Goal: Task Accomplishment & Management: Use online tool/utility

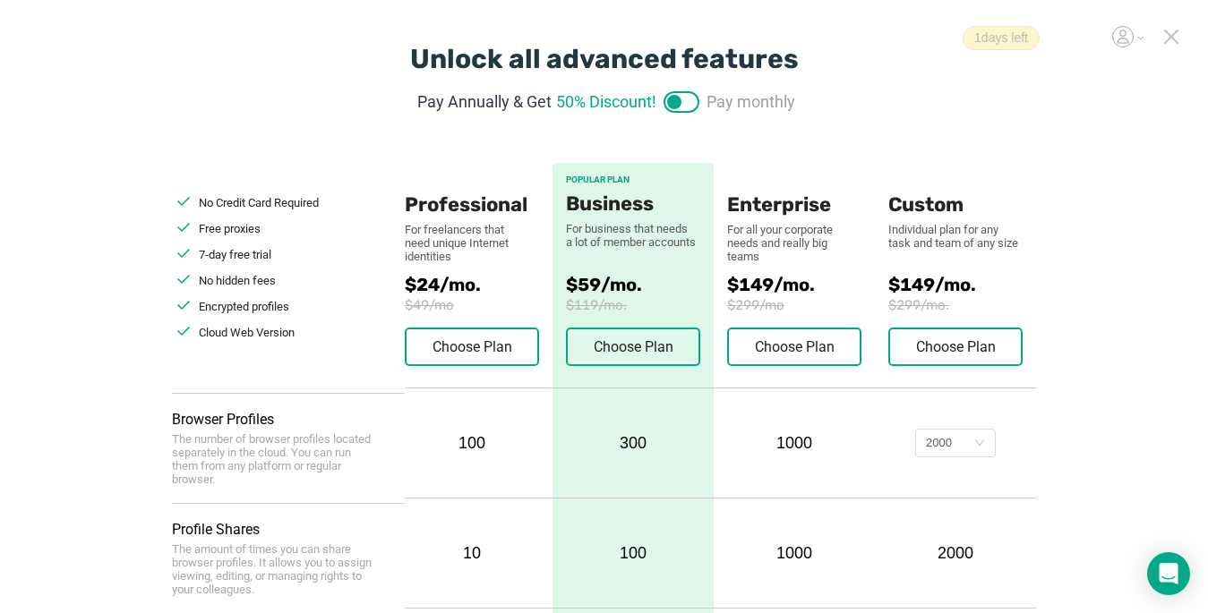
click at [1171, 38] on icon at bounding box center [1171, 37] width 16 height 16
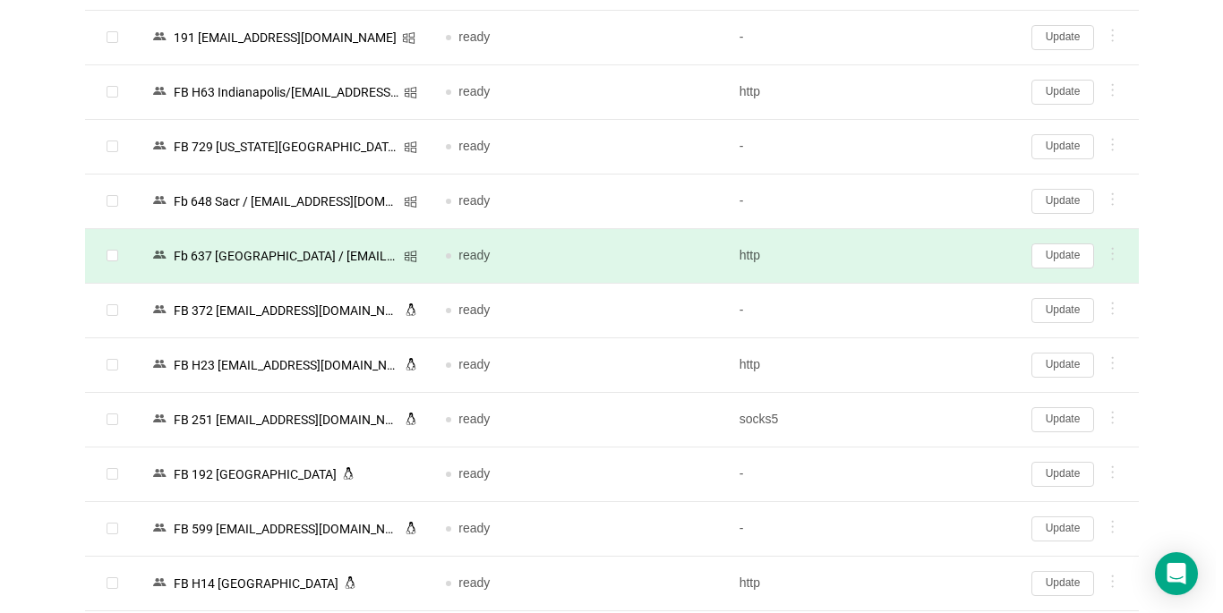
scroll to position [3183, 0]
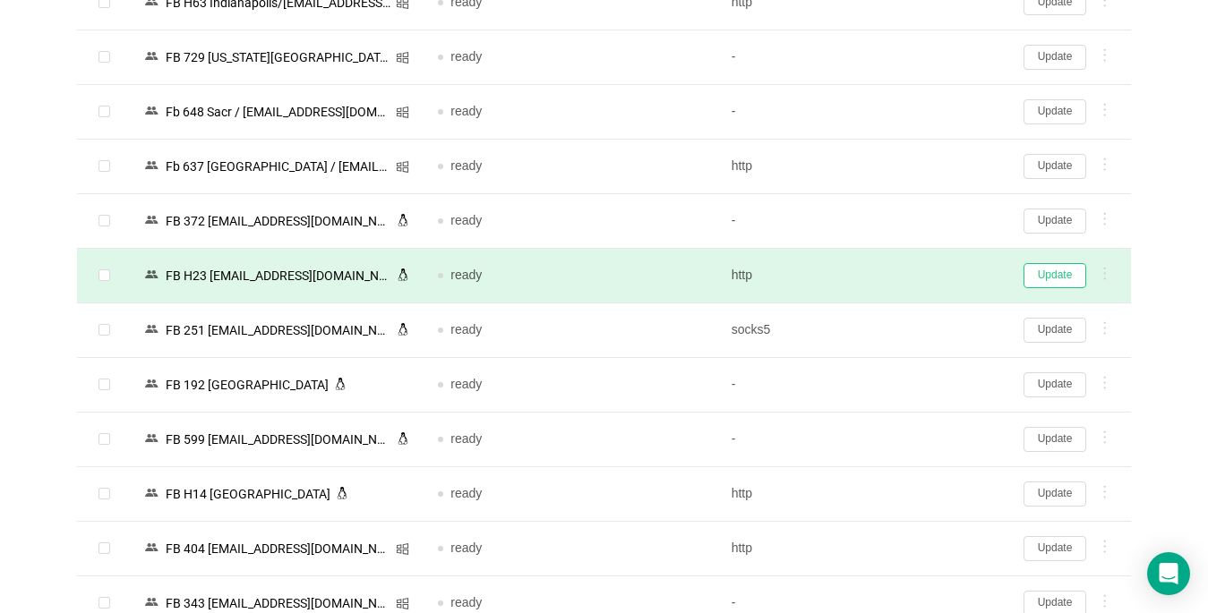
click at [1051, 281] on button "Update" at bounding box center [1054, 275] width 63 height 25
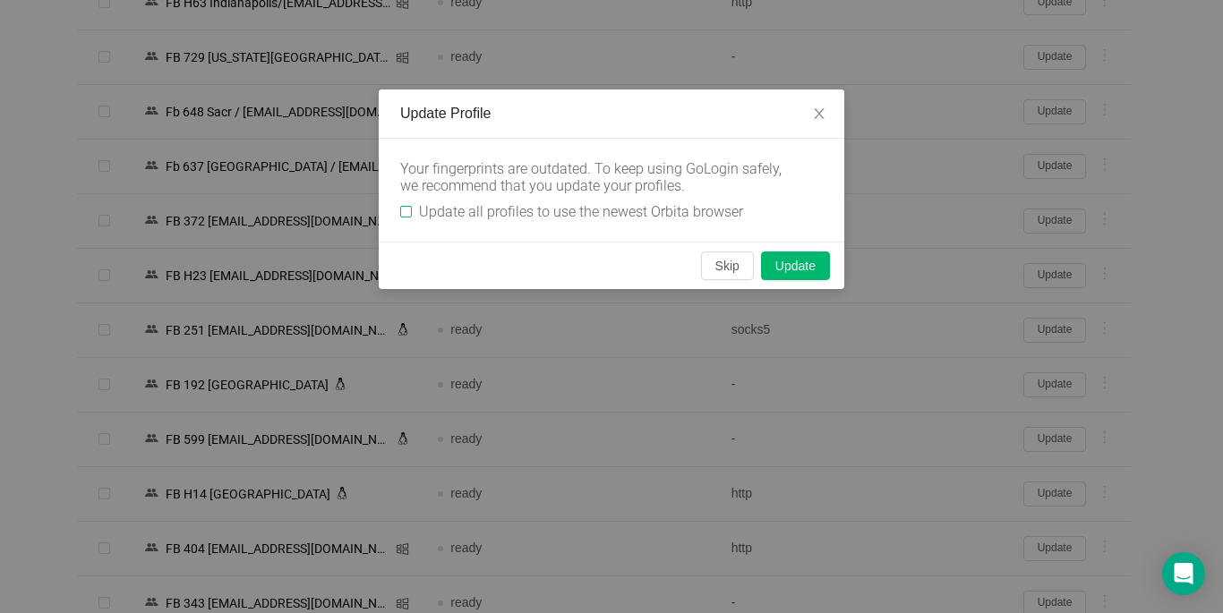
click at [408, 208] on input "Update all profiles to use the newest Orbita browser" at bounding box center [406, 212] width 12 height 12
checkbox input "true"
click at [717, 252] on button "Skip" at bounding box center [727, 266] width 53 height 29
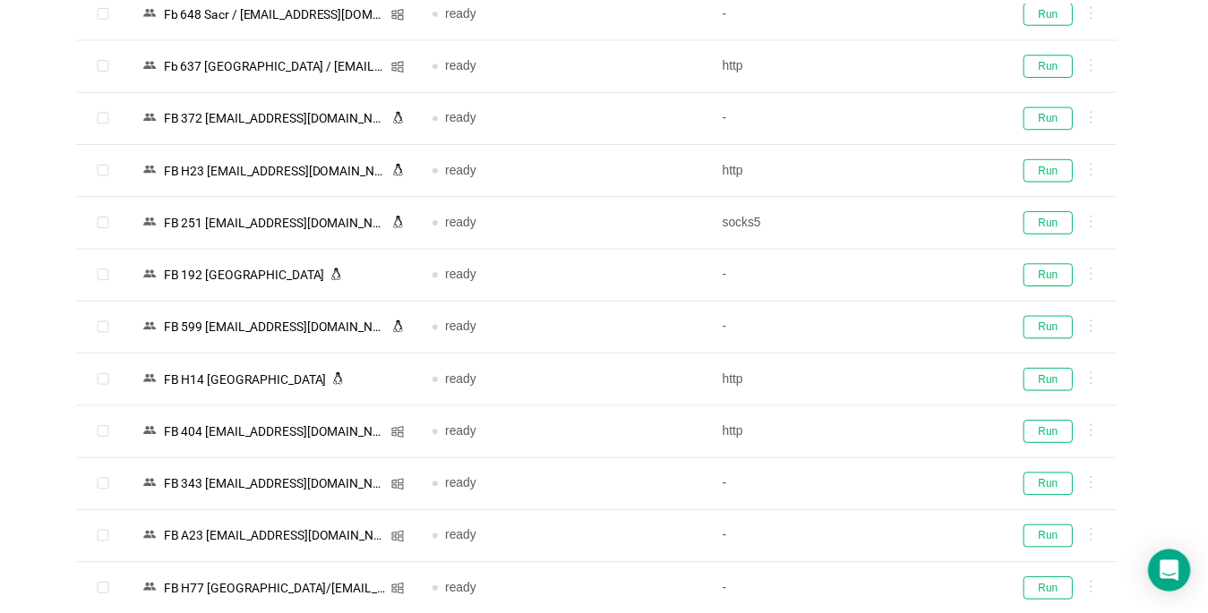
scroll to position [3085, 0]
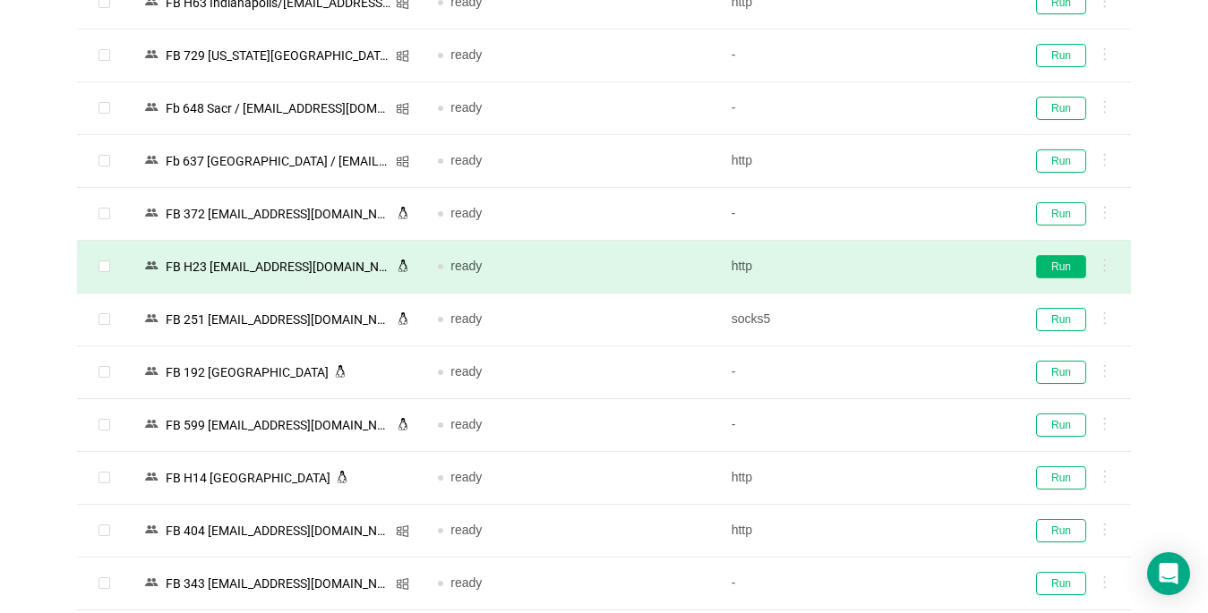
click at [1055, 267] on button "Run" at bounding box center [1061, 266] width 50 height 23
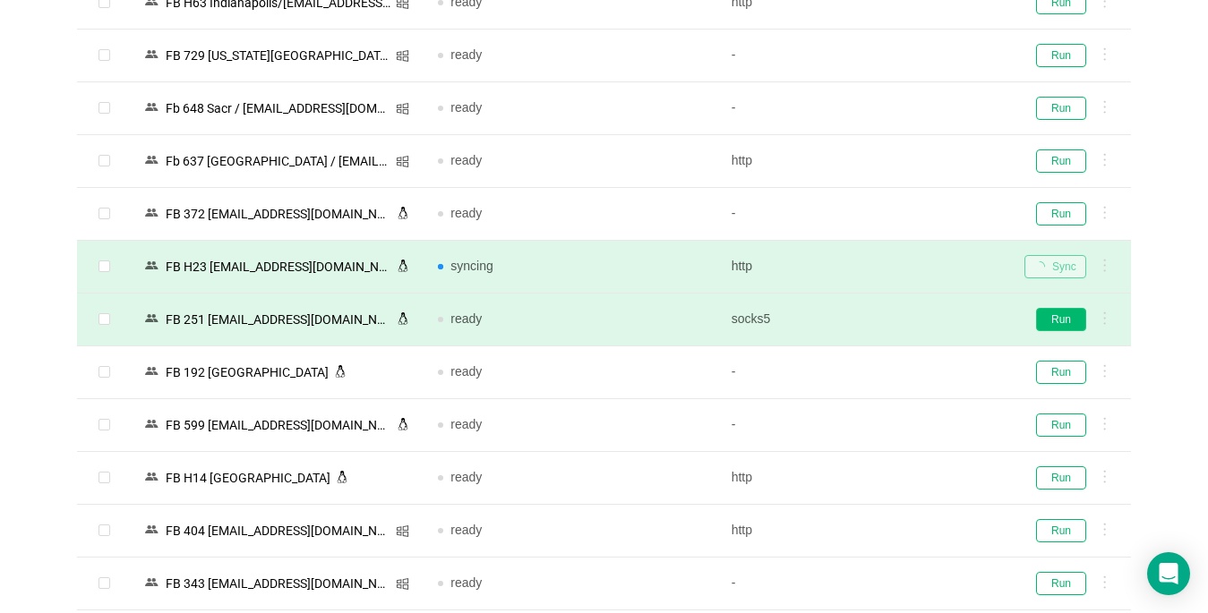
click at [1071, 317] on button "Run" at bounding box center [1061, 319] width 50 height 23
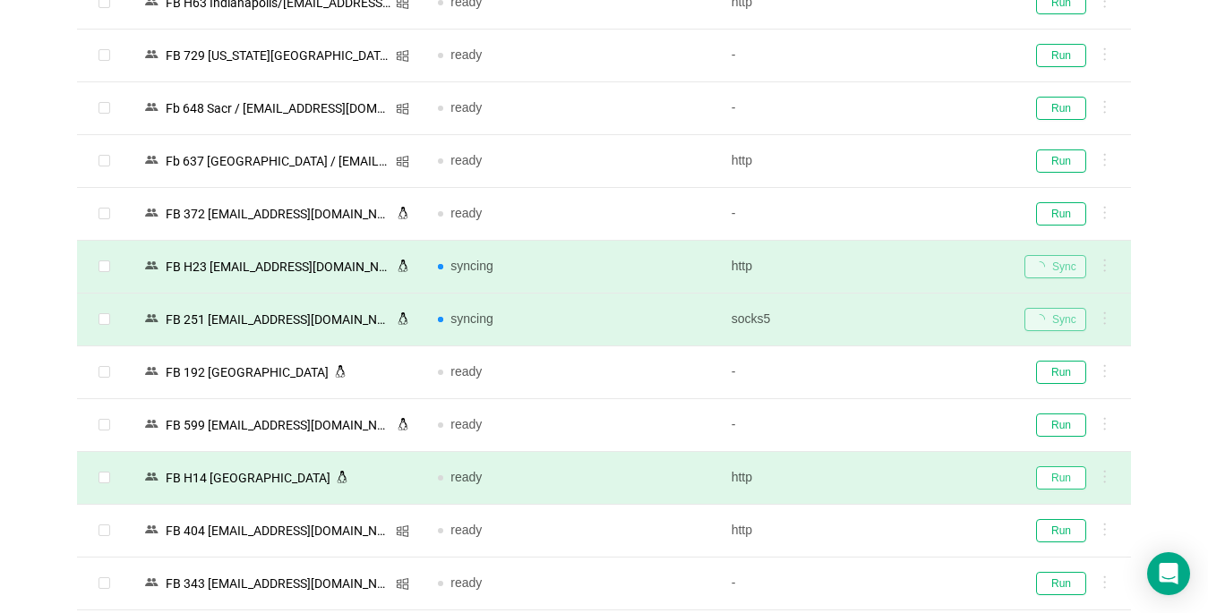
click at [1068, 482] on button "Run" at bounding box center [1061, 477] width 50 height 23
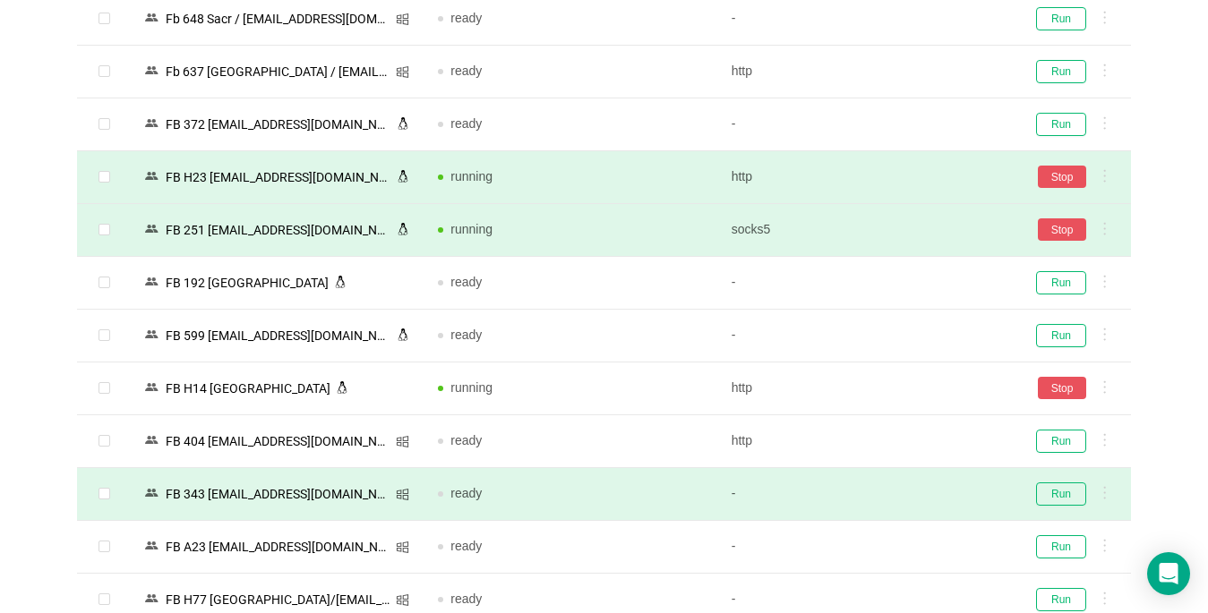
scroll to position [3264, 0]
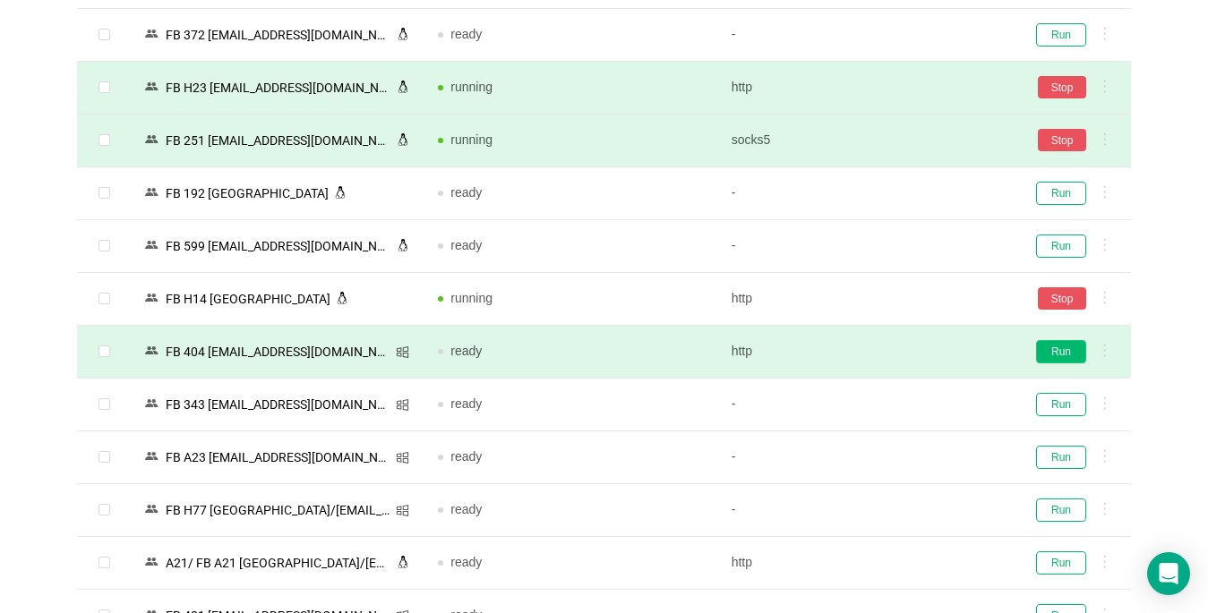
click at [1064, 353] on button "Run" at bounding box center [1061, 351] width 50 height 23
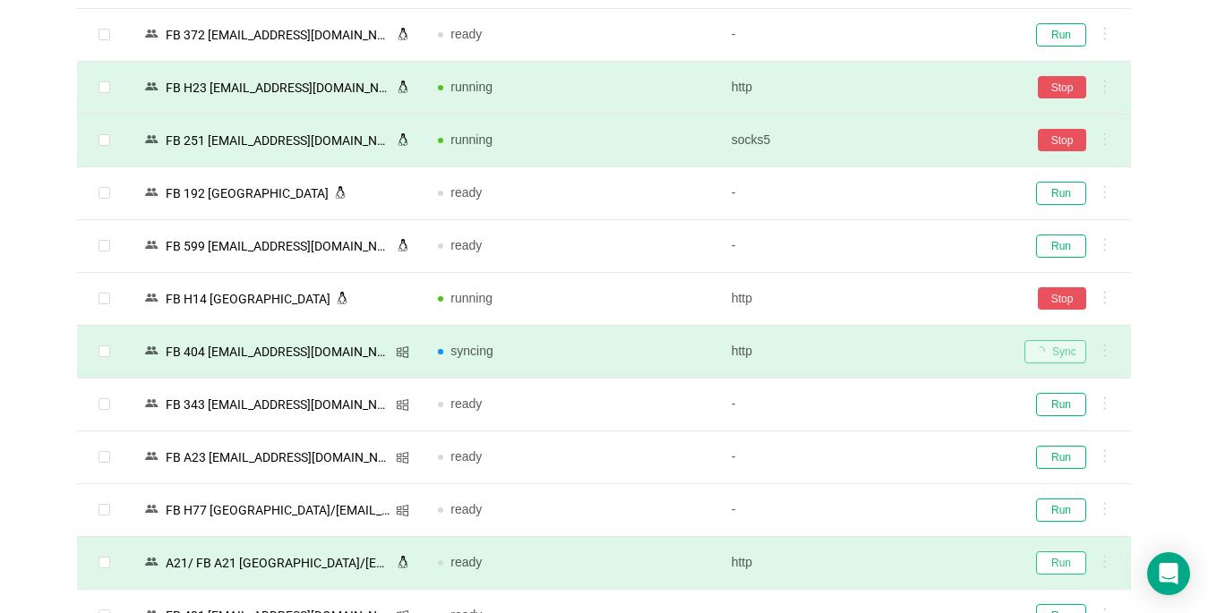
click at [1069, 563] on button "Run" at bounding box center [1061, 562] width 50 height 23
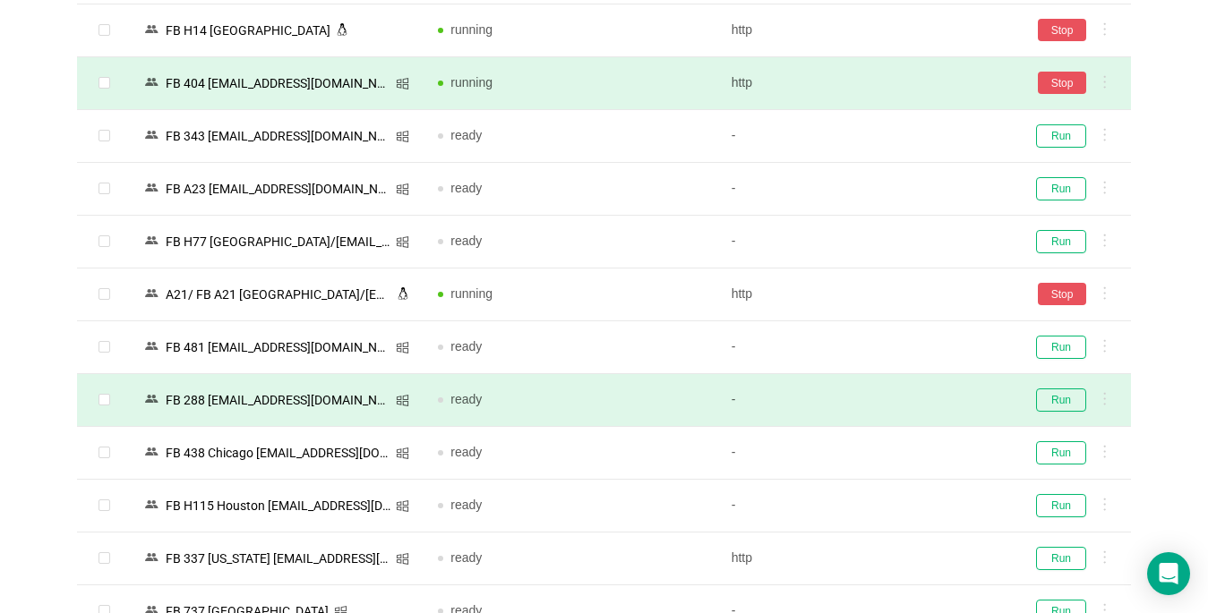
scroll to position [3712, 0]
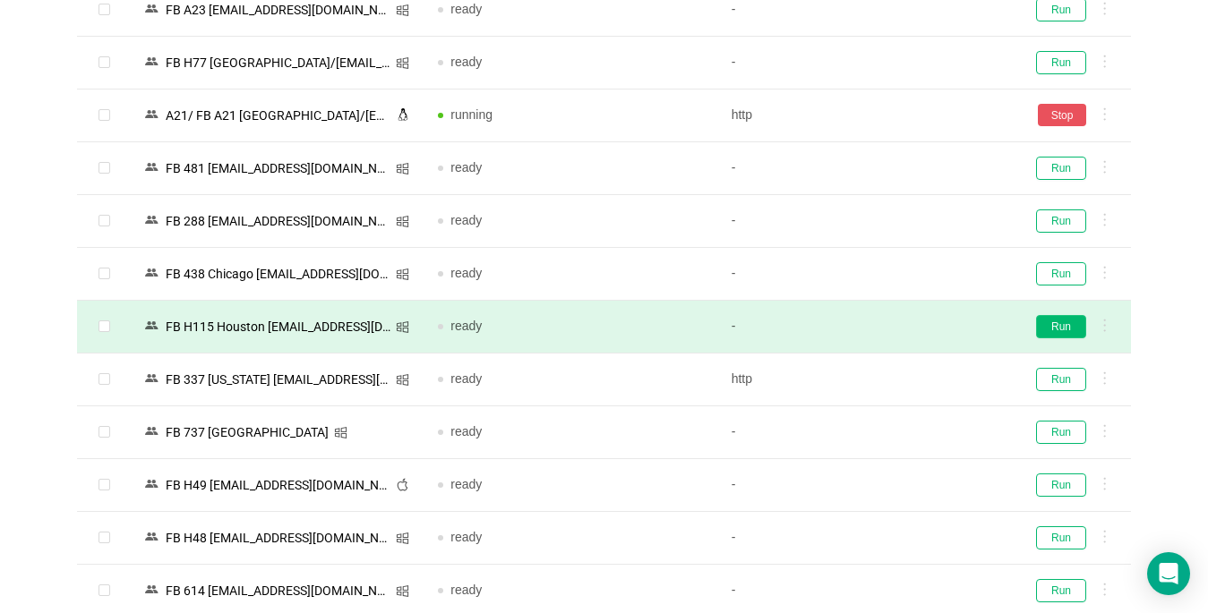
click at [1071, 323] on button "Run" at bounding box center [1061, 326] width 50 height 23
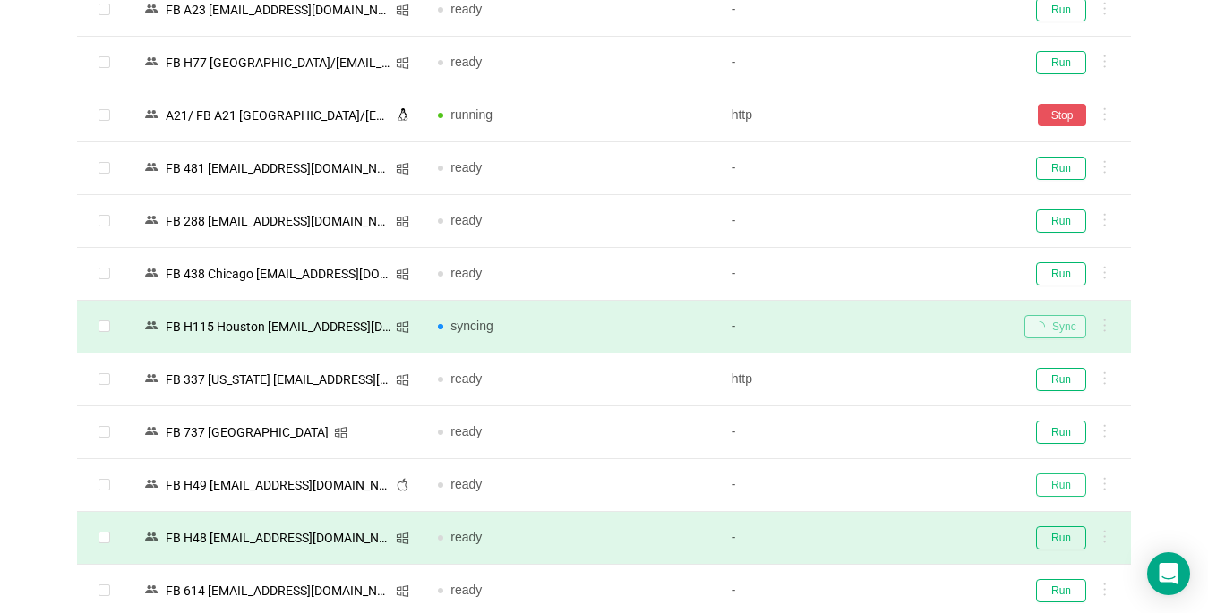
click at [1053, 490] on button "Run" at bounding box center [1061, 485] width 50 height 23
click at [1067, 538] on button "Run" at bounding box center [1061, 537] width 50 height 23
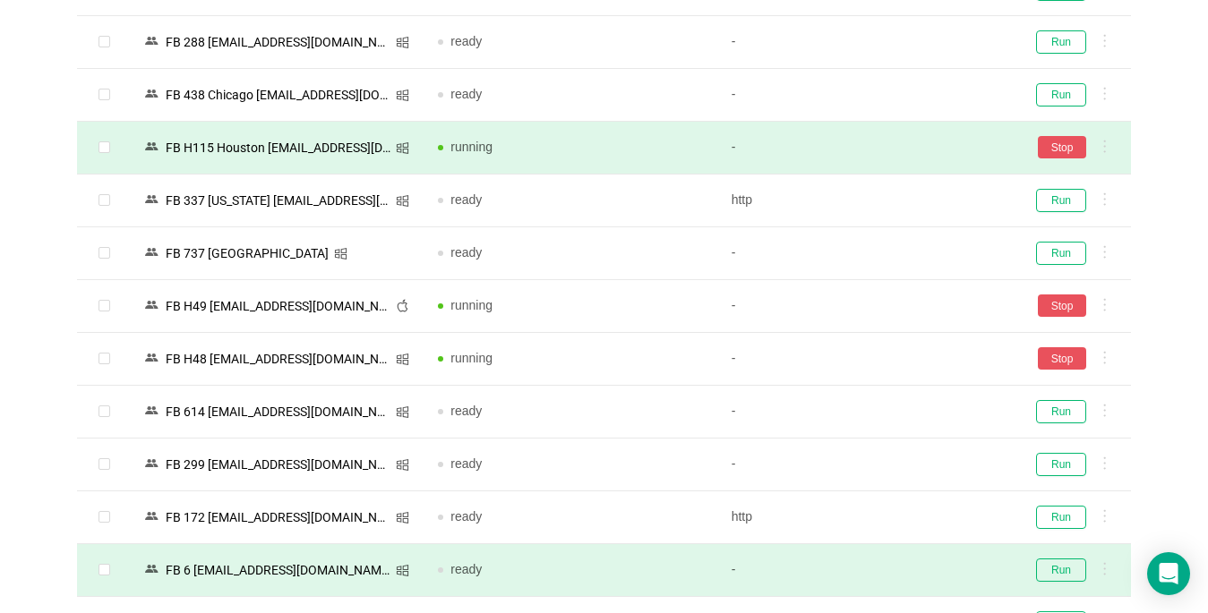
scroll to position [4005, 0]
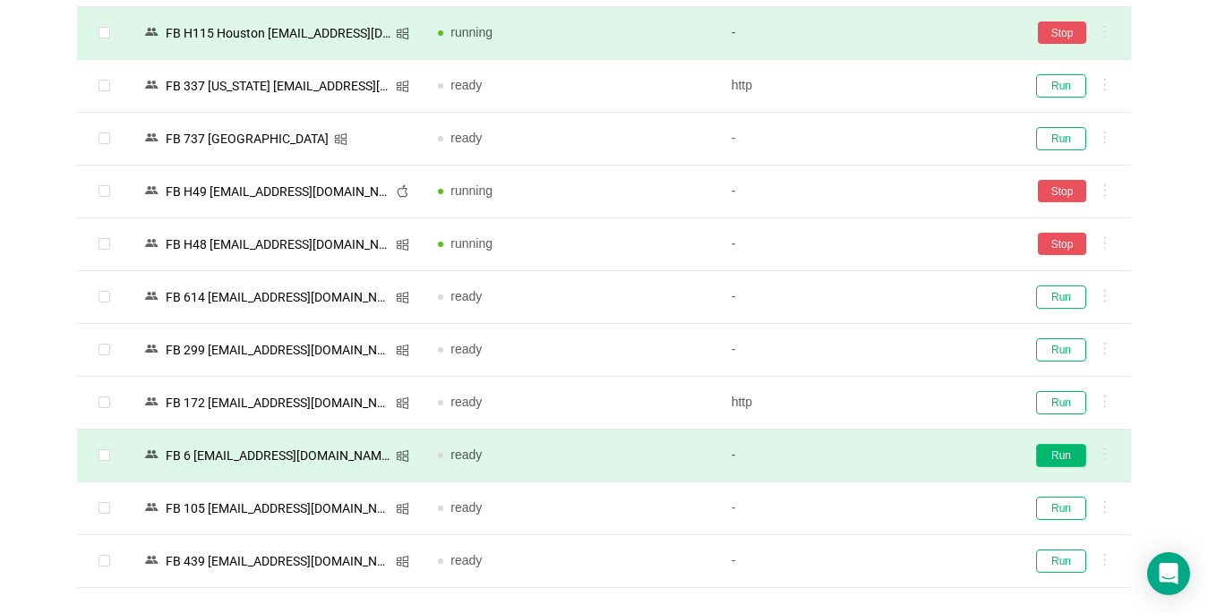
click at [1052, 461] on button "Run" at bounding box center [1061, 455] width 50 height 23
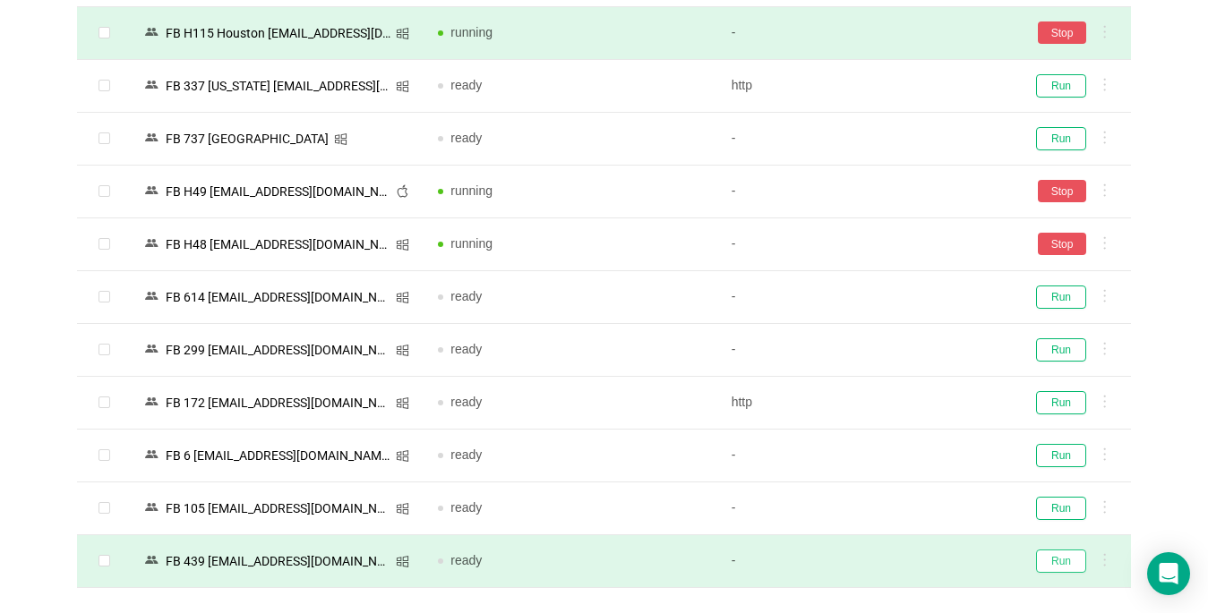
click at [1078, 570] on button "Run" at bounding box center [1061, 561] width 50 height 23
click at [1053, 560] on div "Sync" at bounding box center [1070, 561] width 92 height 23
